Goal: Information Seeking & Learning: Learn about a topic

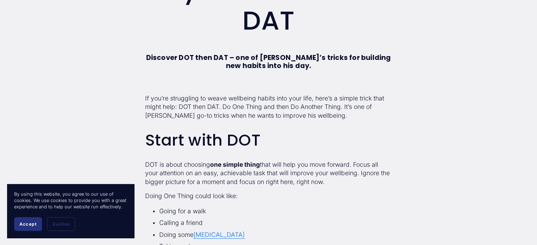
scroll to position [177, 0]
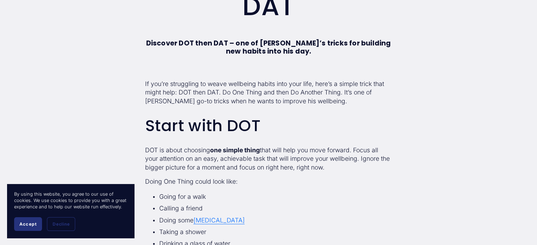
click at [31, 221] on button "Accept" at bounding box center [28, 225] width 28 height 14
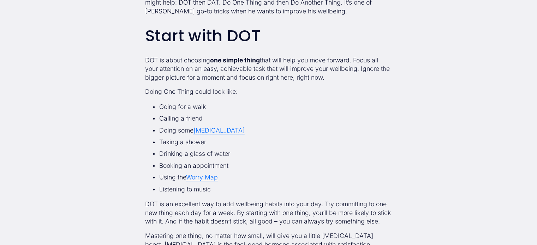
scroll to position [283, 0]
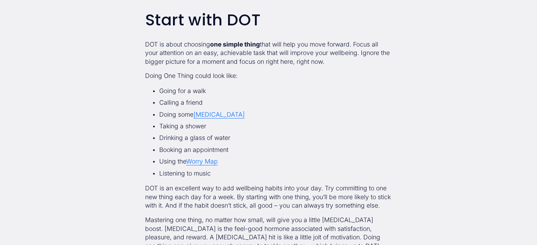
click at [209, 160] on link "Worry Map" at bounding box center [202, 161] width 32 height 7
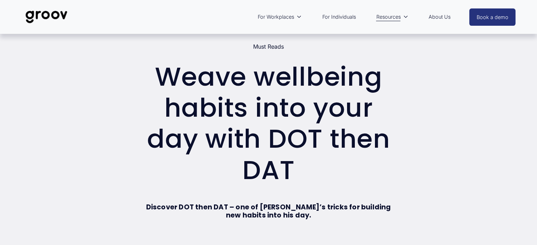
scroll to position [0, 0]
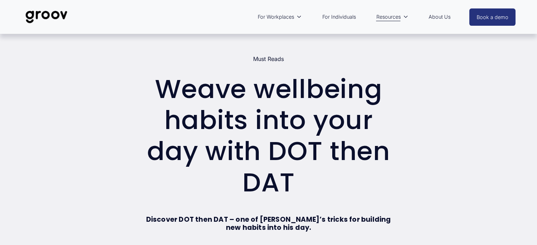
click at [342, 18] on link "For Individuals" at bounding box center [339, 17] width 41 height 16
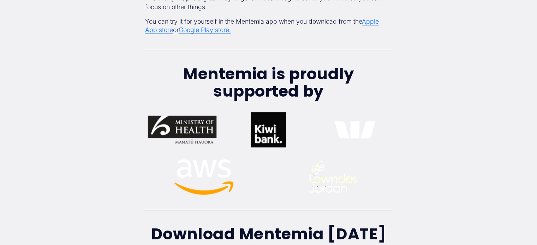
scroll to position [600, 0]
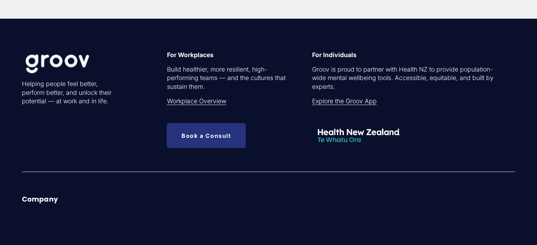
scroll to position [2260, 0]
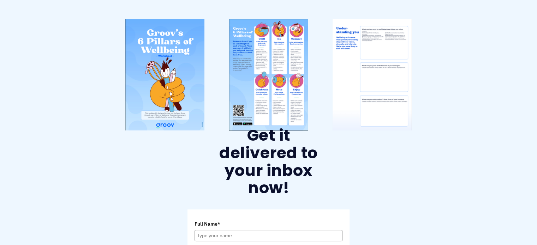
scroll to position [212, 0]
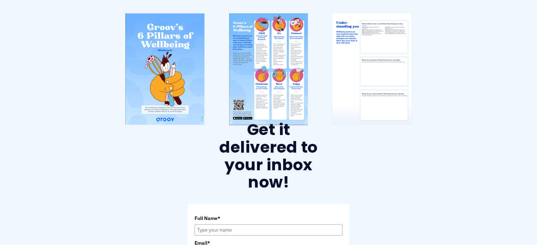
click at [274, 92] on div at bounding box center [268, 69] width 79 height 112
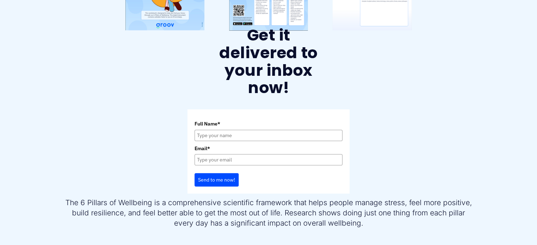
scroll to position [318, 0]
